Goal: Task Accomplishment & Management: Manage account settings

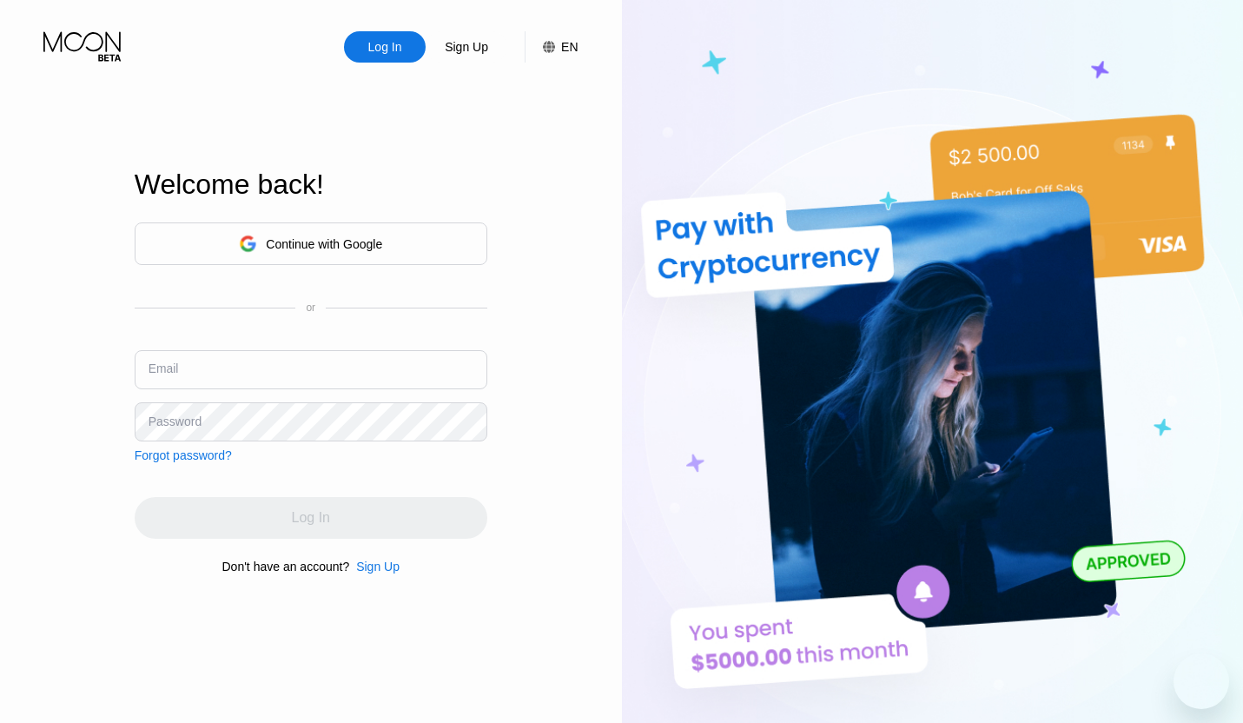
click at [215, 376] on input "text" at bounding box center [311, 369] width 353 height 39
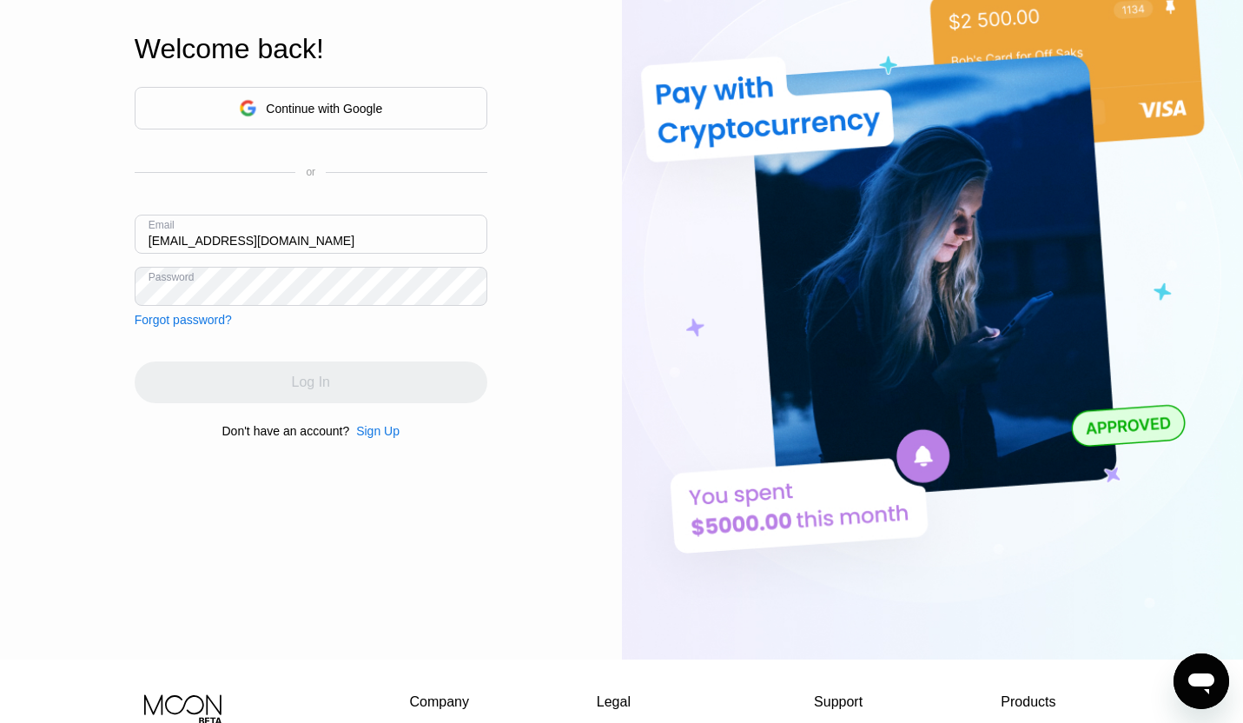
scroll to position [136, 0]
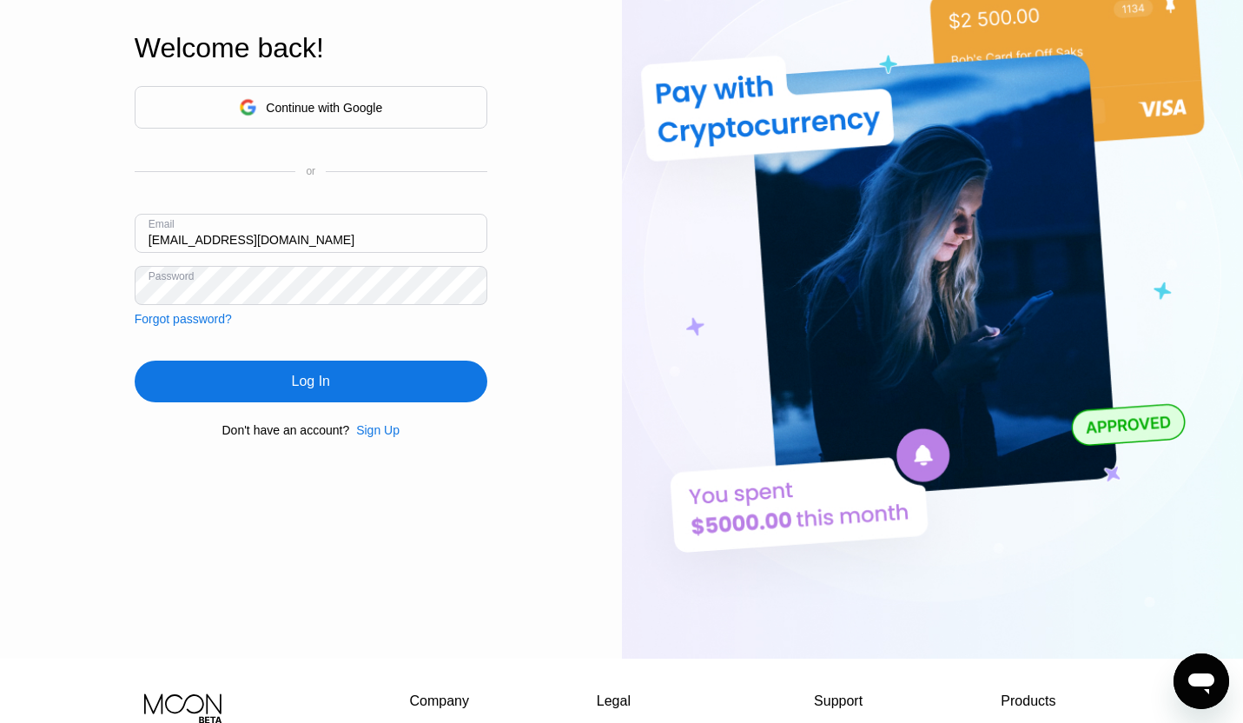
click at [297, 389] on div "Log In" at bounding box center [311, 381] width 38 height 17
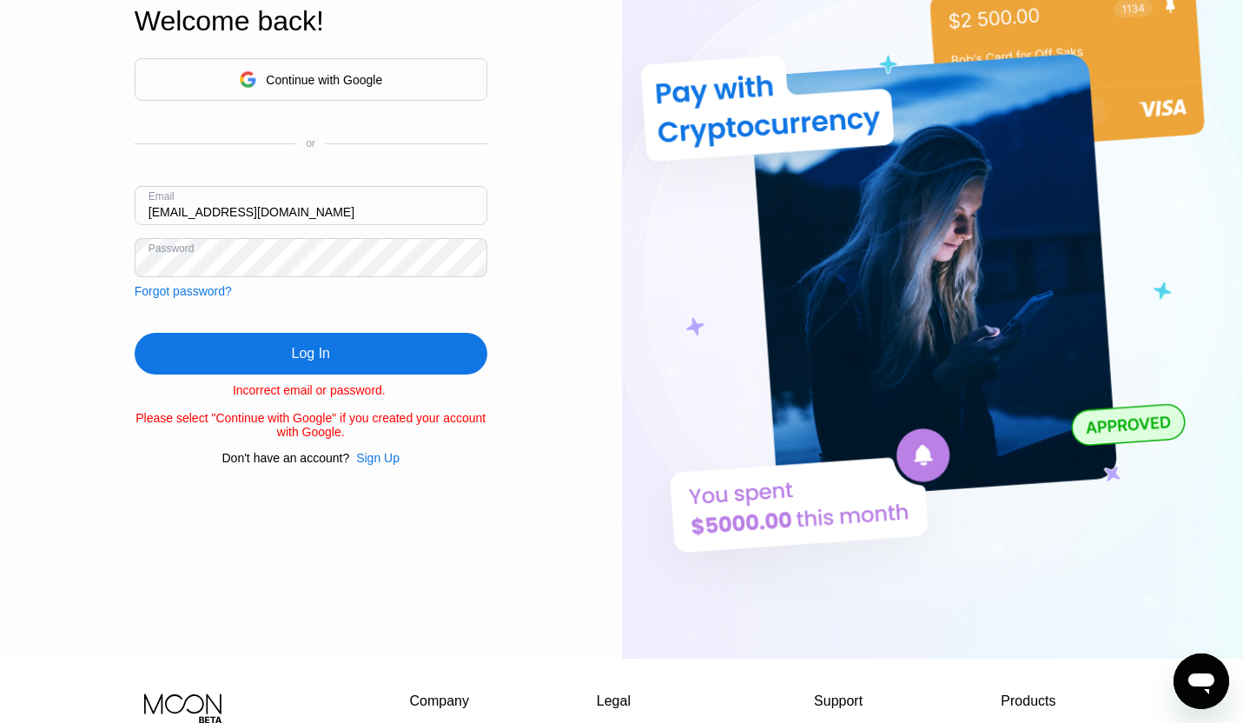
click at [334, 352] on div "Log In" at bounding box center [311, 354] width 353 height 42
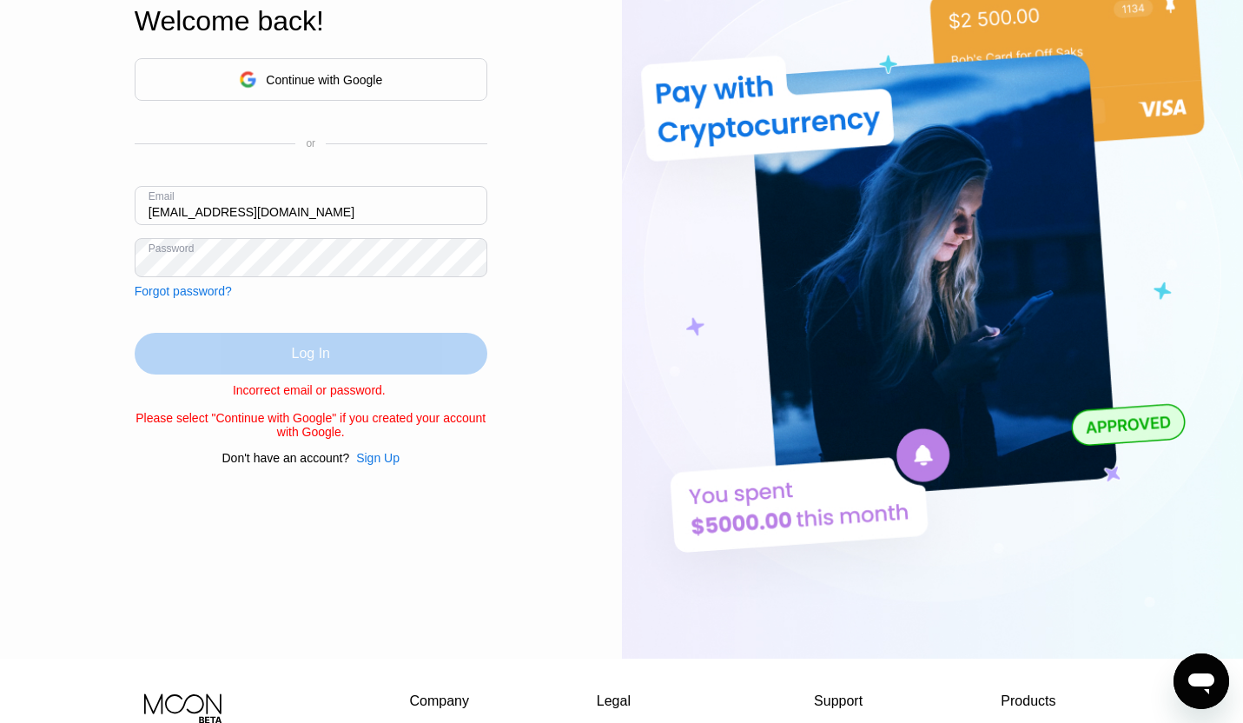
click at [261, 359] on div "Log In" at bounding box center [311, 354] width 353 height 42
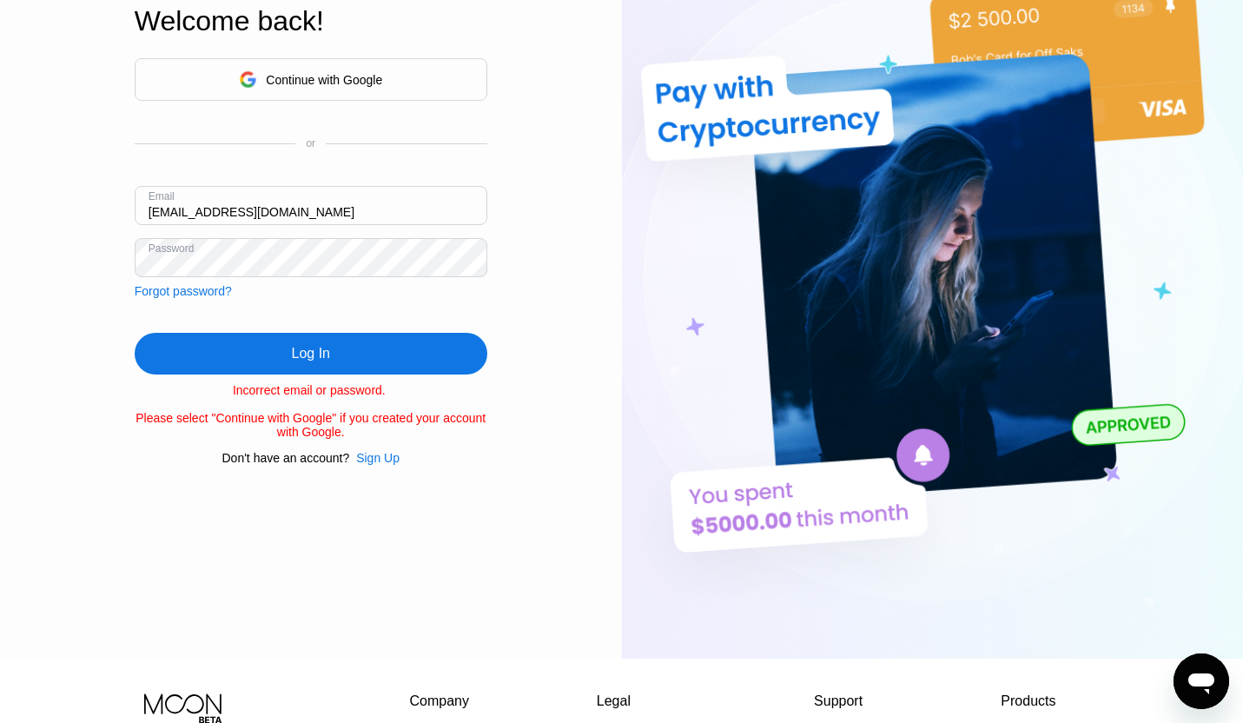
click at [252, 275] on div "Continue with Google or Email [EMAIL_ADDRESS][DOMAIN_NAME] Password Forgot pass…" at bounding box center [311, 178] width 353 height 240
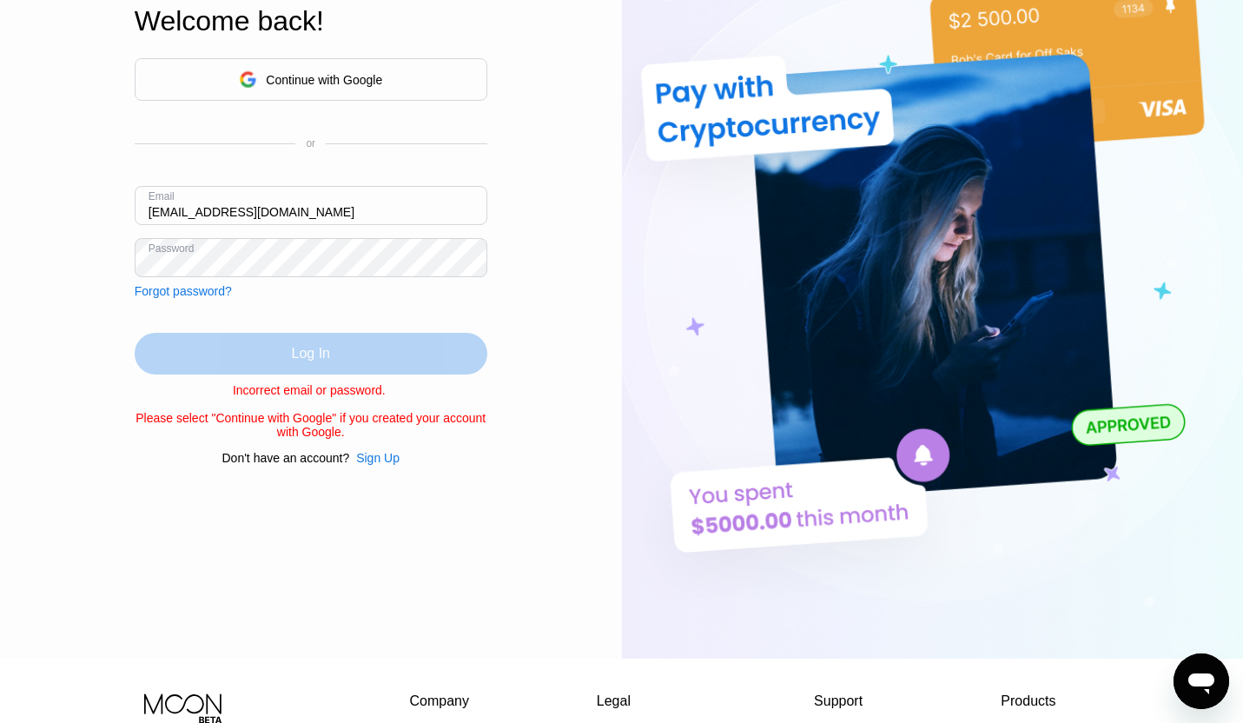
click at [223, 357] on div "Log In" at bounding box center [311, 354] width 353 height 42
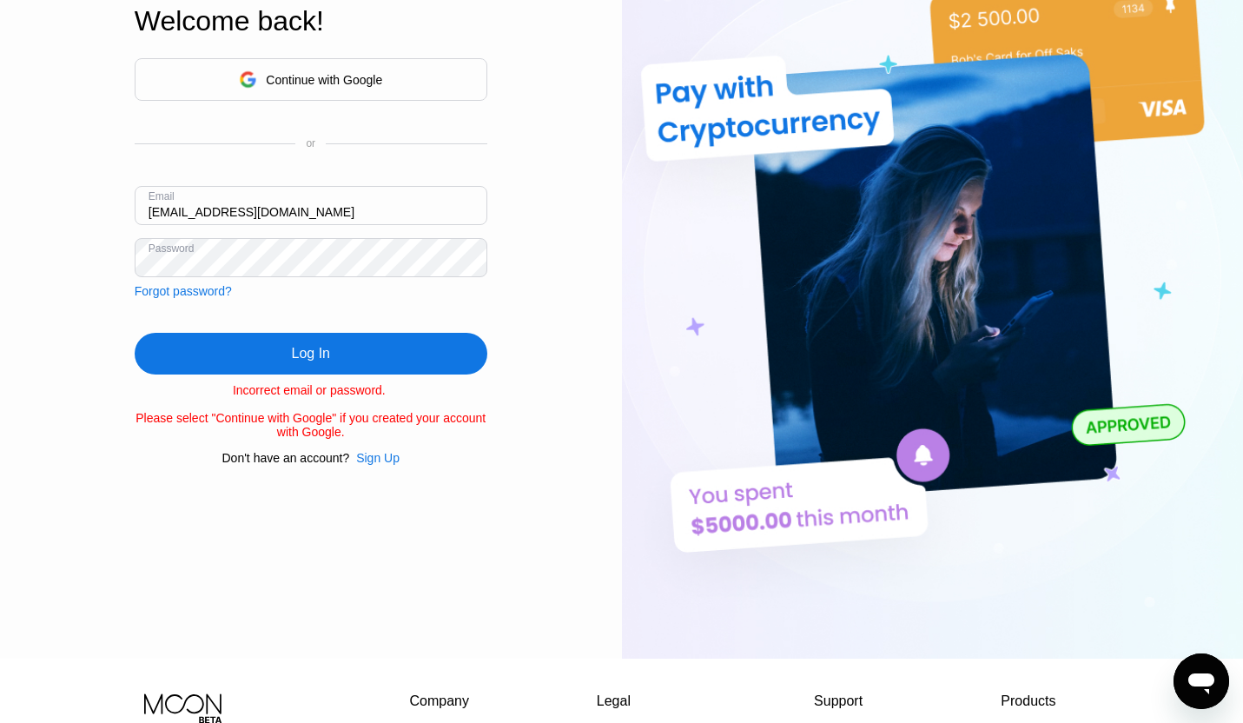
click at [101, 278] on div "Log In Sign Up EN Language English Save Welcome back! Continue with Google or E…" at bounding box center [311, 261] width 622 height 795
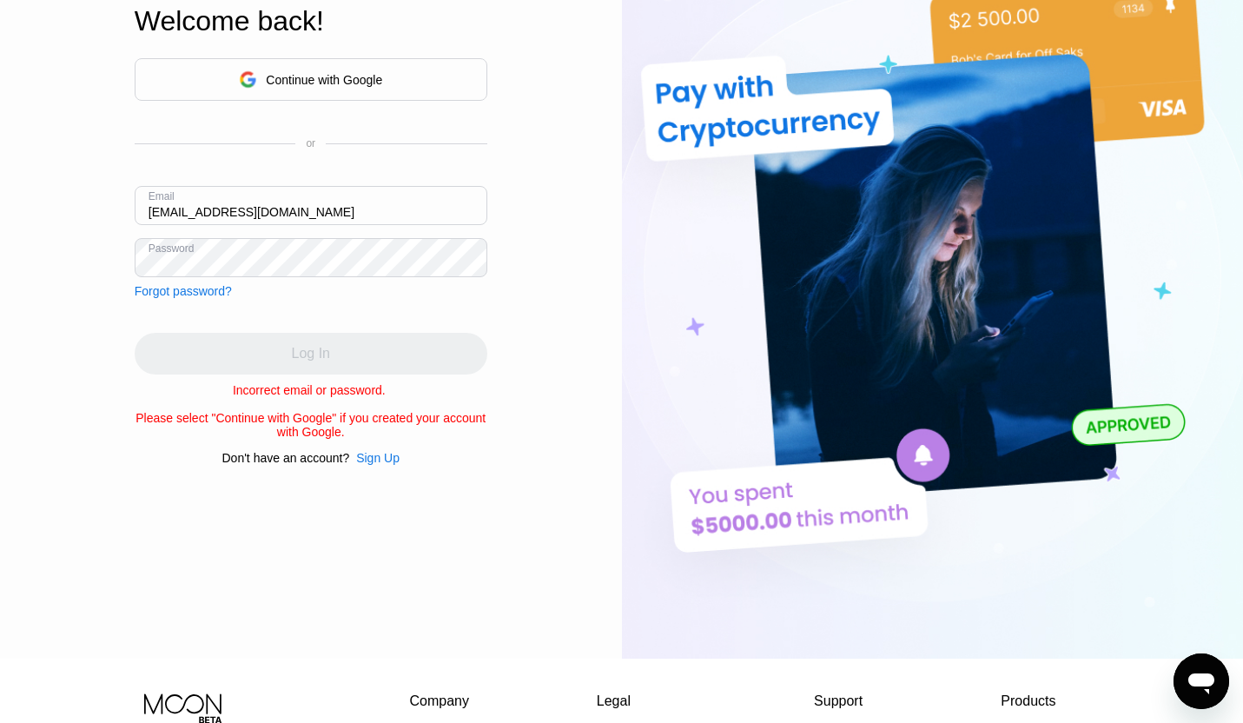
click at [23, 283] on div "Log In Sign Up EN Language English Save Welcome back! Continue with Google or E…" at bounding box center [311, 261] width 622 height 795
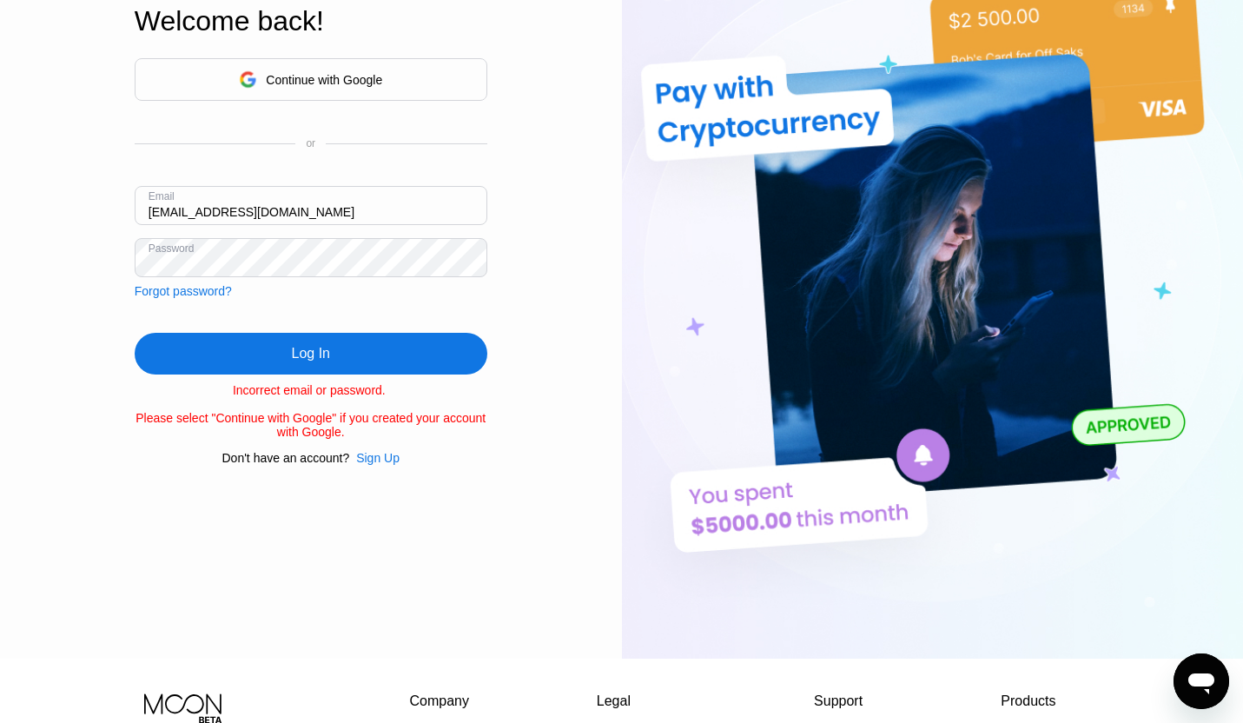
click at [222, 212] on input "[EMAIL_ADDRESS][DOMAIN_NAME]" at bounding box center [311, 205] width 353 height 39
type input "[EMAIL_ADDRESS][DOMAIN_NAME]"
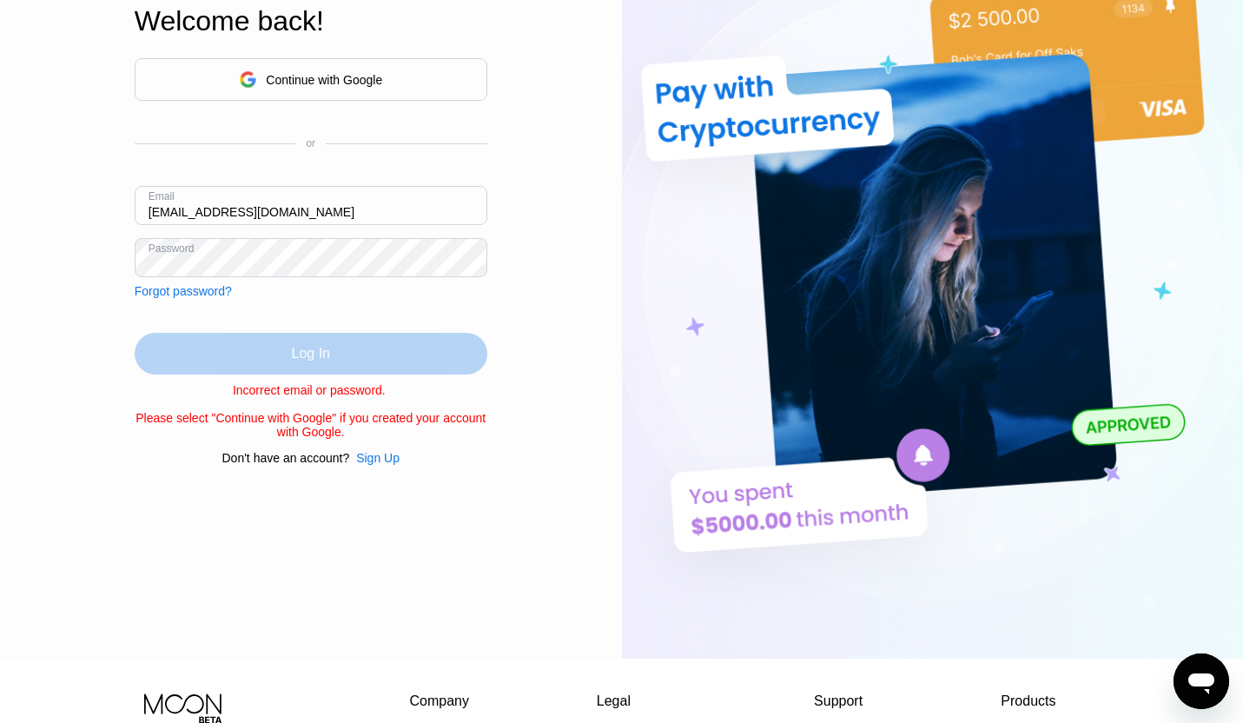
click at [251, 347] on div "Log In" at bounding box center [311, 354] width 353 height 42
click at [219, 348] on div "Log In" at bounding box center [311, 354] width 353 height 42
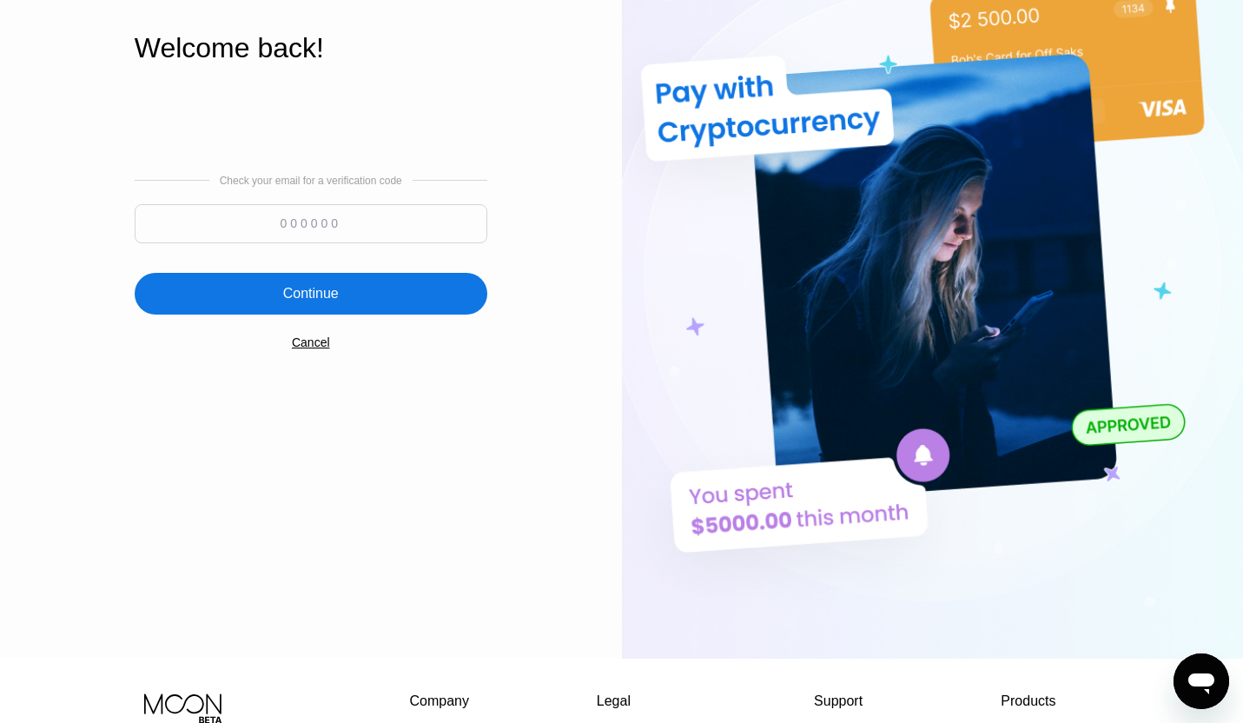
click at [287, 228] on input at bounding box center [311, 223] width 353 height 39
paste input "529927"
type input "529927"
click at [334, 287] on div "Continue" at bounding box center [311, 293] width 56 height 17
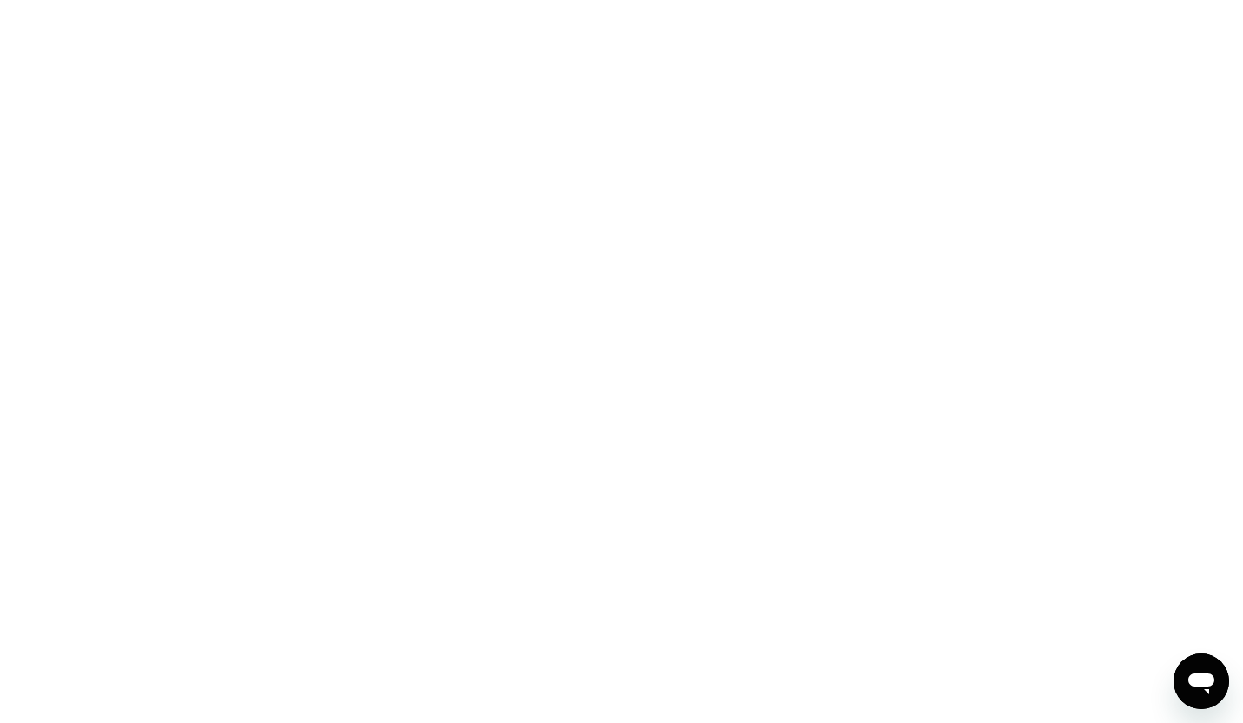
scroll to position [0, 0]
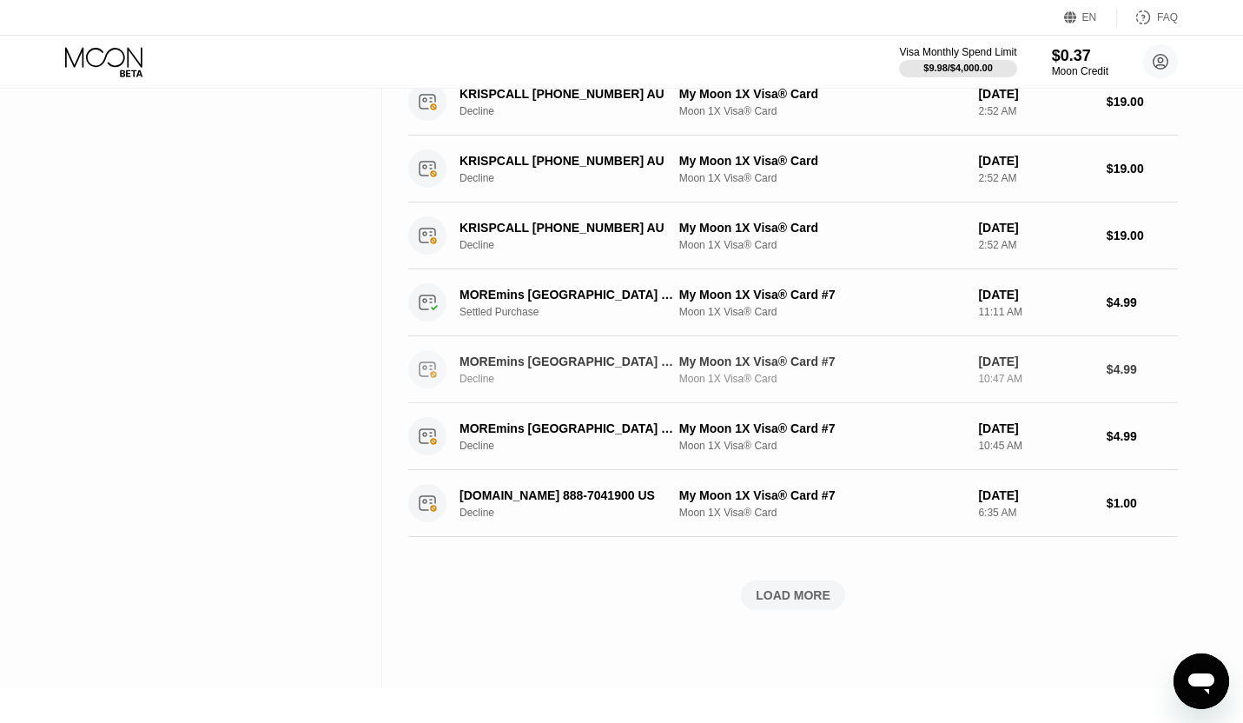
scroll to position [690, 0]
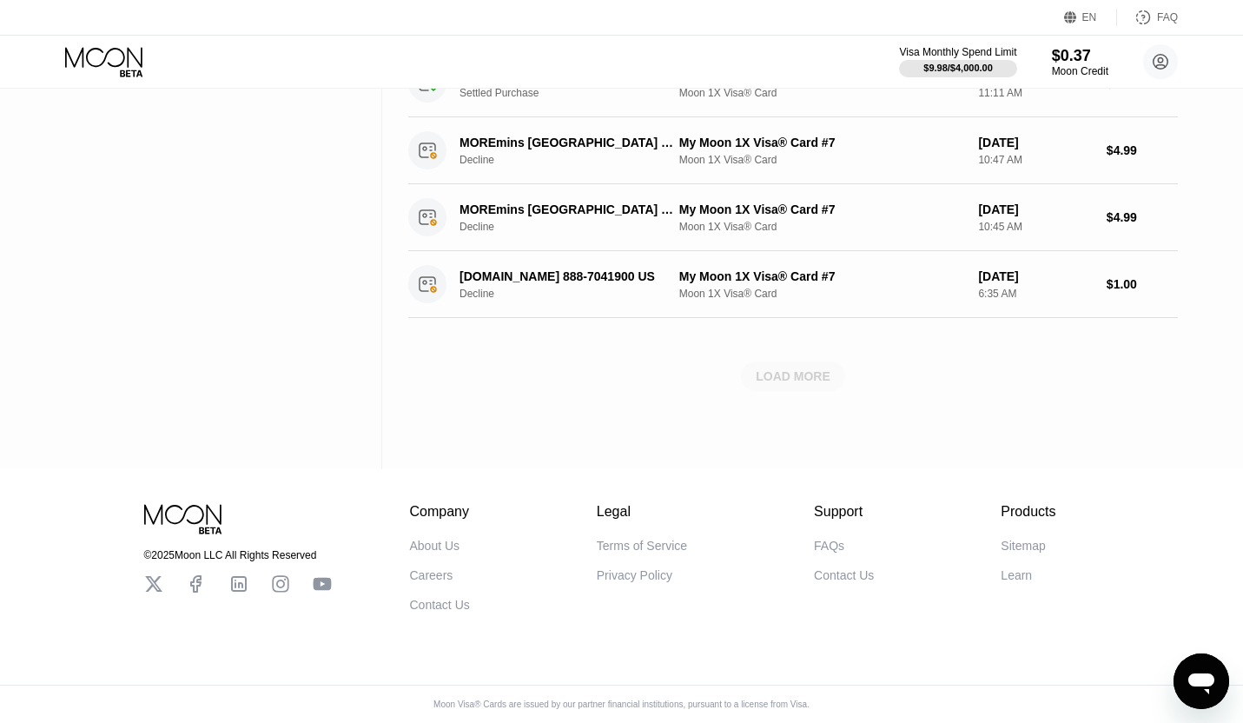
click at [806, 370] on div "LOAD MORE" at bounding box center [793, 376] width 75 height 16
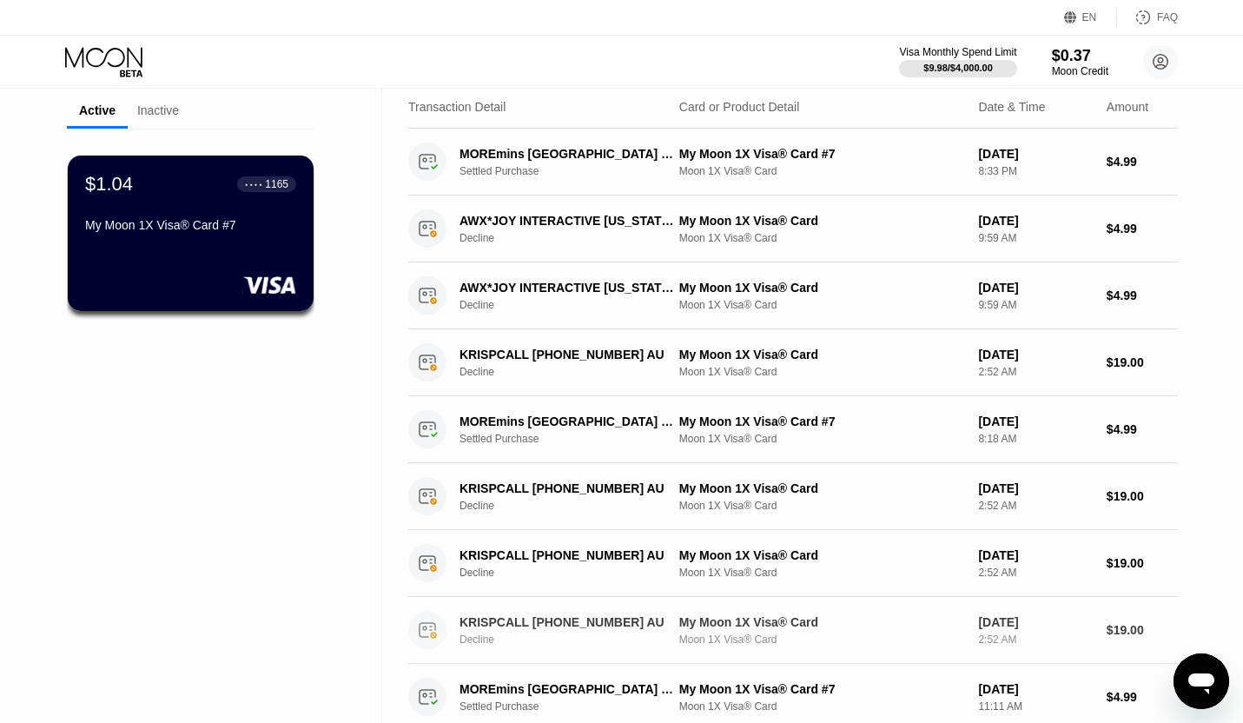
scroll to position [0, 0]
